Goal: Navigation & Orientation: Find specific page/section

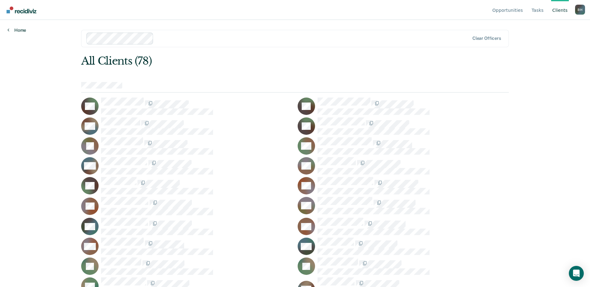
click at [22, 33] on link "Home" at bounding box center [16, 30] width 19 height 6
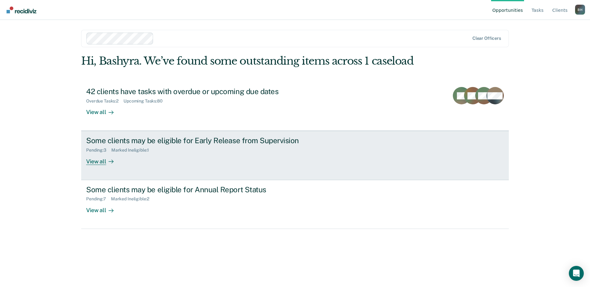
click at [91, 165] on div "View all" at bounding box center [103, 159] width 35 height 12
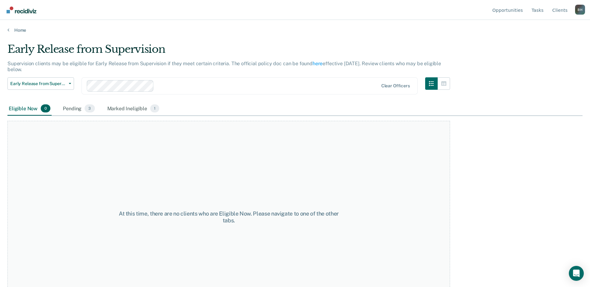
click at [6, 46] on main "Early Release from Supervision Supervision clients may be eligible for Early Re…" at bounding box center [295, 159] width 590 height 253
click at [12, 41] on main "Early Release from Supervision Supervision clients may be eligible for Early Re…" at bounding box center [295, 159] width 590 height 253
click at [17, 33] on link "Home" at bounding box center [294, 30] width 575 height 6
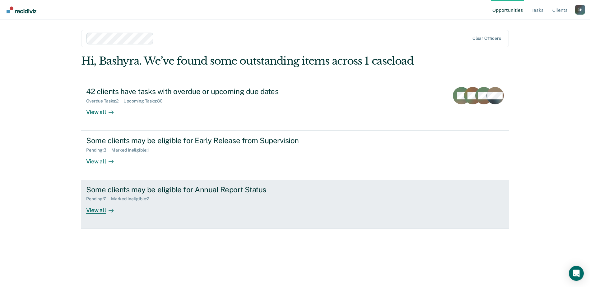
scroll to position [12, 0]
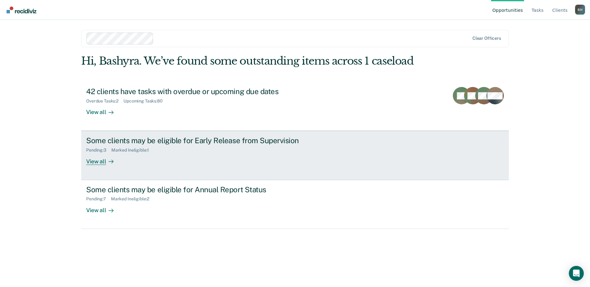
click at [110, 165] on div "View all" at bounding box center [103, 159] width 35 height 12
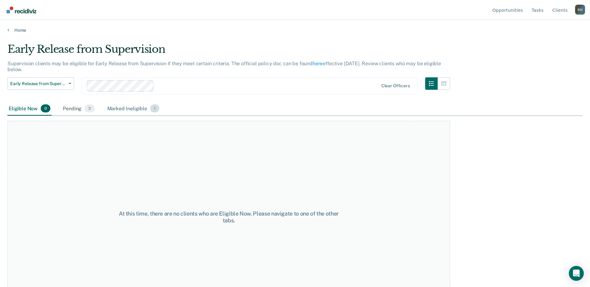
click at [157, 116] on div "Marked Ineligible 1" at bounding box center [133, 109] width 55 height 14
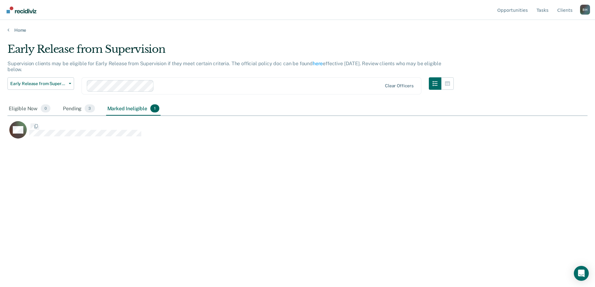
scroll to position [171, 571]
click at [42, 116] on div "Eligible Now 0" at bounding box center [29, 109] width 44 height 14
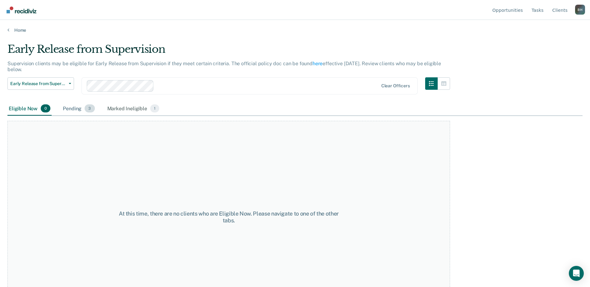
click at [96, 116] on div "Pending 3" at bounding box center [79, 109] width 34 height 14
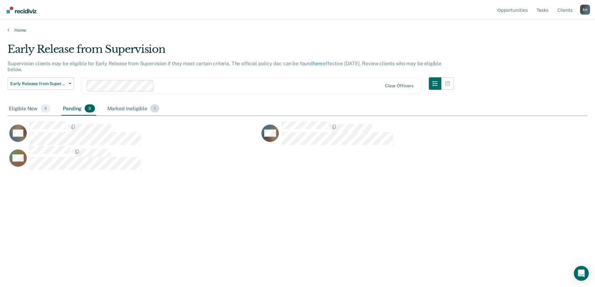
click at [161, 116] on div "Marked Ineligible 1" at bounding box center [133, 109] width 55 height 14
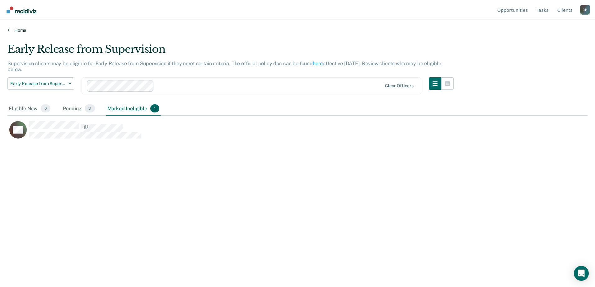
click at [20, 33] on link "Home" at bounding box center [297, 30] width 580 height 6
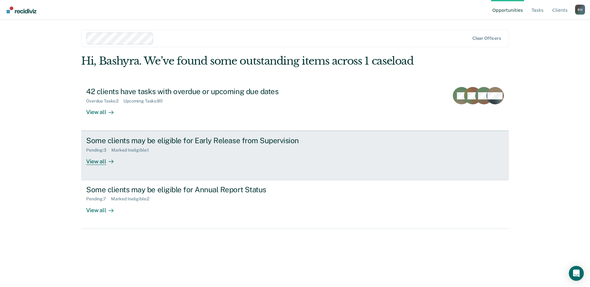
scroll to position [12, 0]
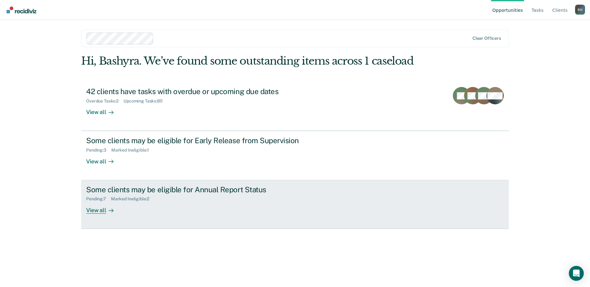
click at [108, 214] on div "View all" at bounding box center [103, 208] width 35 height 12
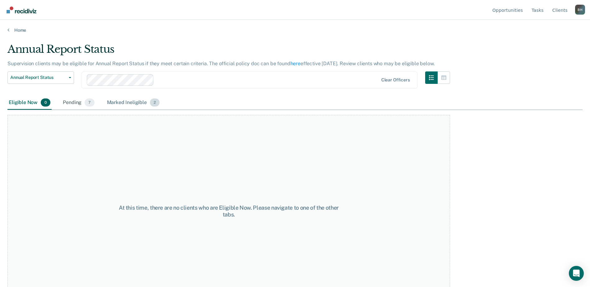
click at [151, 110] on div "Marked Ineligible 2" at bounding box center [133, 103] width 55 height 14
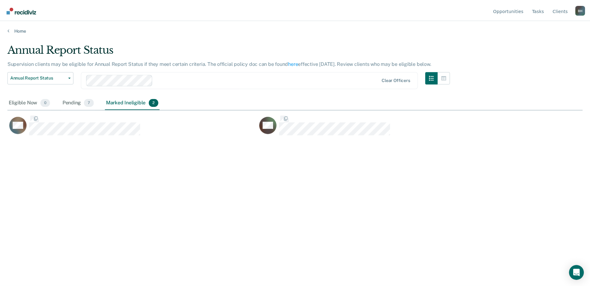
scroll to position [171, 571]
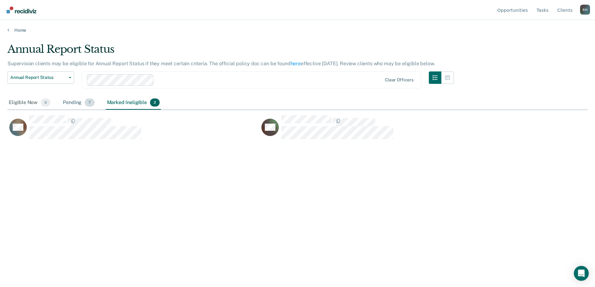
click at [88, 110] on div "Pending 7" at bounding box center [79, 103] width 34 height 14
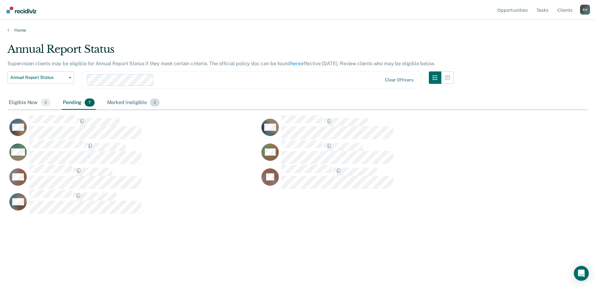
click at [139, 110] on div "Marked Ineligible 2" at bounding box center [133, 103] width 55 height 14
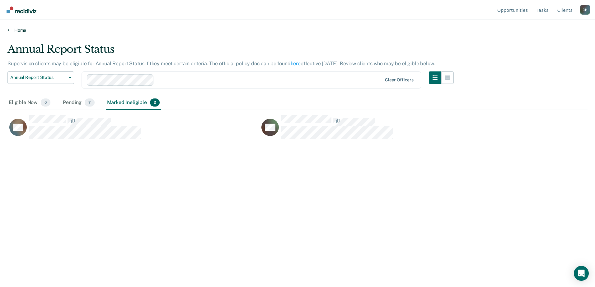
click at [16, 33] on link "Home" at bounding box center [297, 30] width 580 height 6
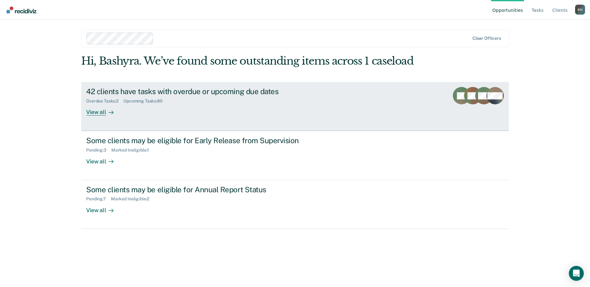
click at [122, 131] on link "42 clients have tasks with overdue or upcoming due dates Overdue Tasks : 2 Upco…" at bounding box center [295, 106] width 428 height 49
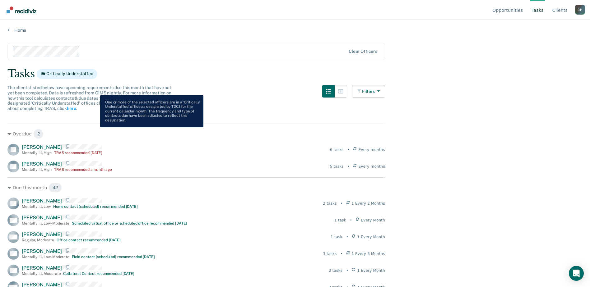
click at [96, 79] on span "Critically Understaffed" at bounding box center [67, 74] width 61 height 10
